Goal: Use online tool/utility: Utilize a website feature to perform a specific function

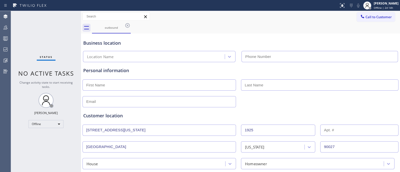
type input "[PHONE_NUMBER]"
click at [386, 8] on span "Offline | 2d 14h" at bounding box center [383, 8] width 19 height 4
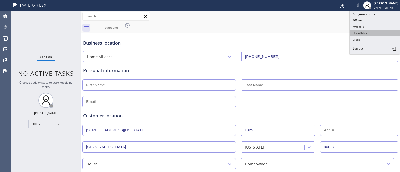
click at [365, 34] on button "Unavailable" at bounding box center [375, 33] width 50 height 7
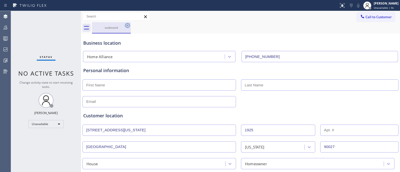
click at [126, 26] on icon at bounding box center [128, 26] width 6 height 6
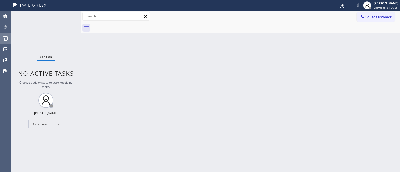
click at [6, 36] on icon at bounding box center [6, 39] width 6 height 6
